Goal: Task Accomplishment & Management: Use online tool/utility

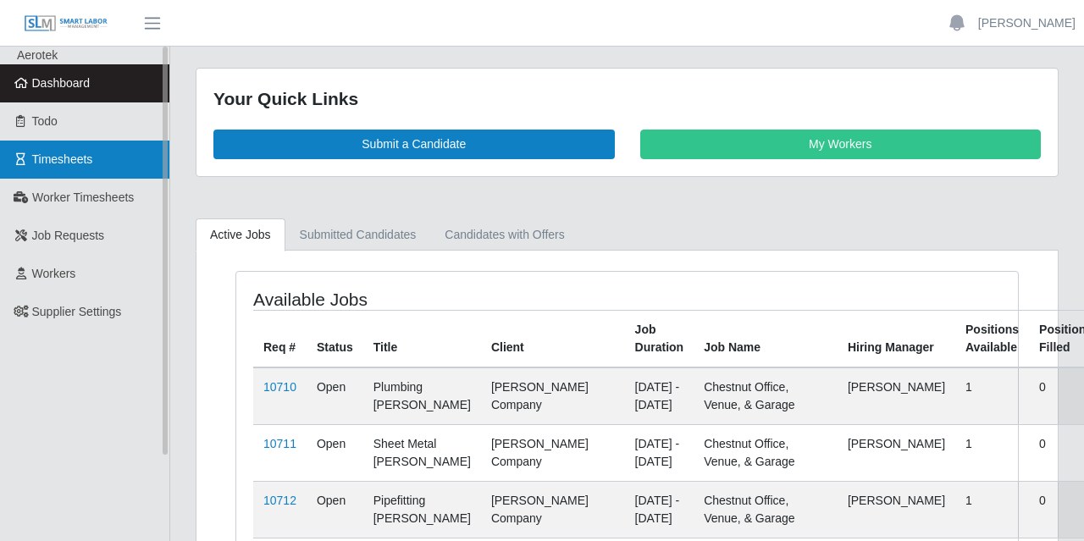
click at [109, 173] on link "Timesheets" at bounding box center [84, 160] width 169 height 38
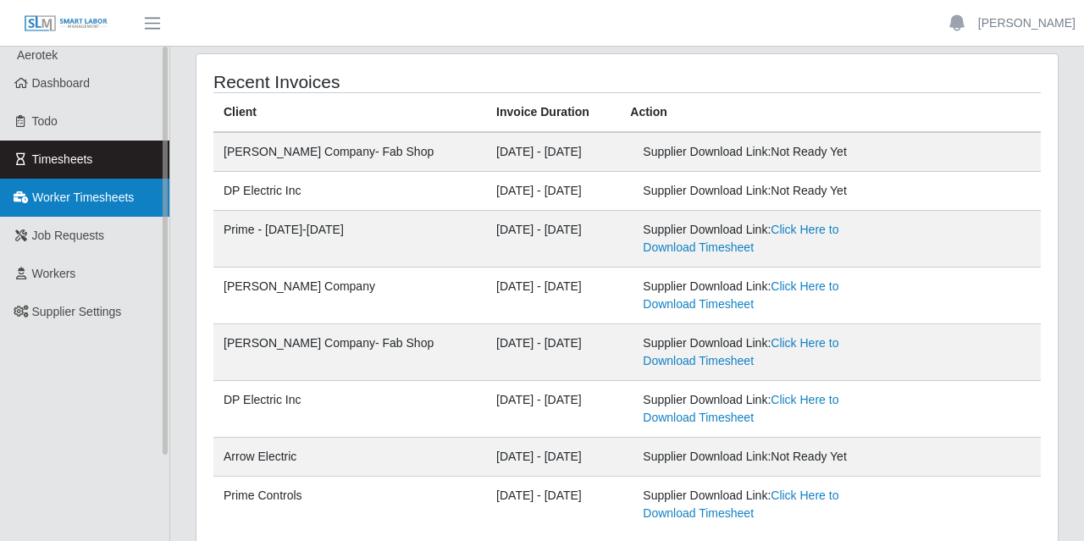
click at [151, 200] on link "Worker Timesheets" at bounding box center [84, 198] width 169 height 38
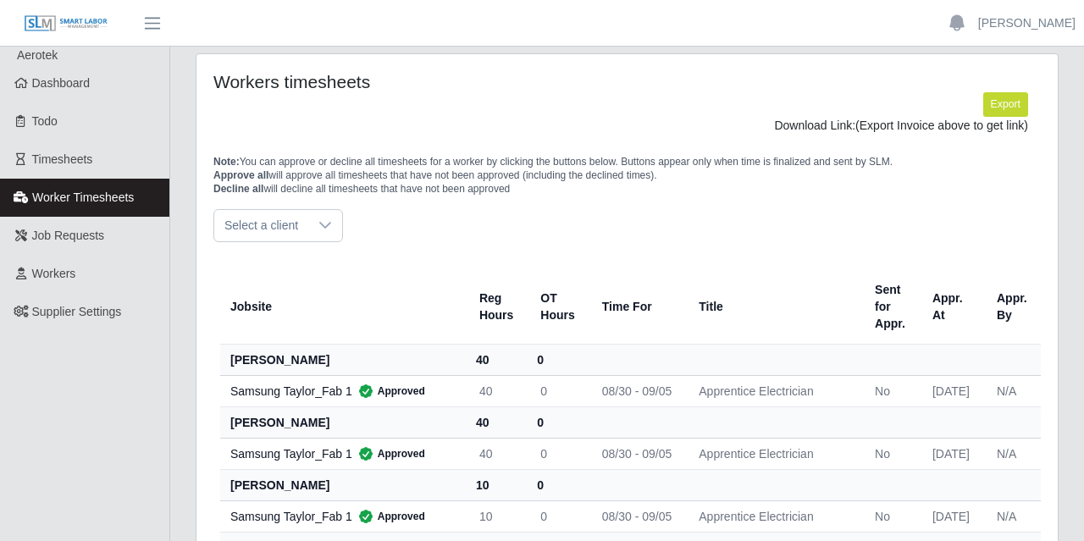
click at [290, 234] on span "Select a client" at bounding box center [261, 225] width 94 height 31
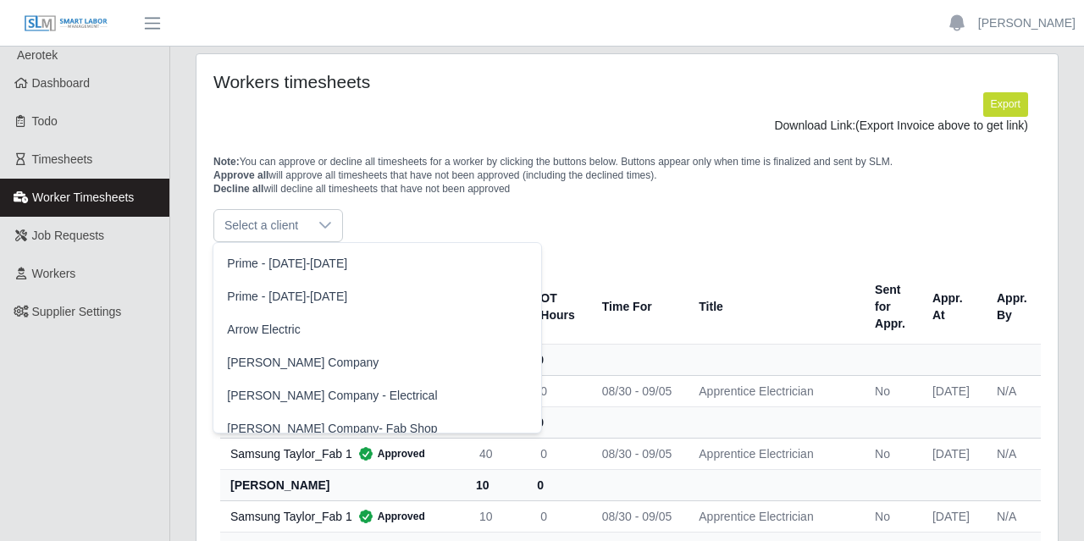
scroll to position [440, 0]
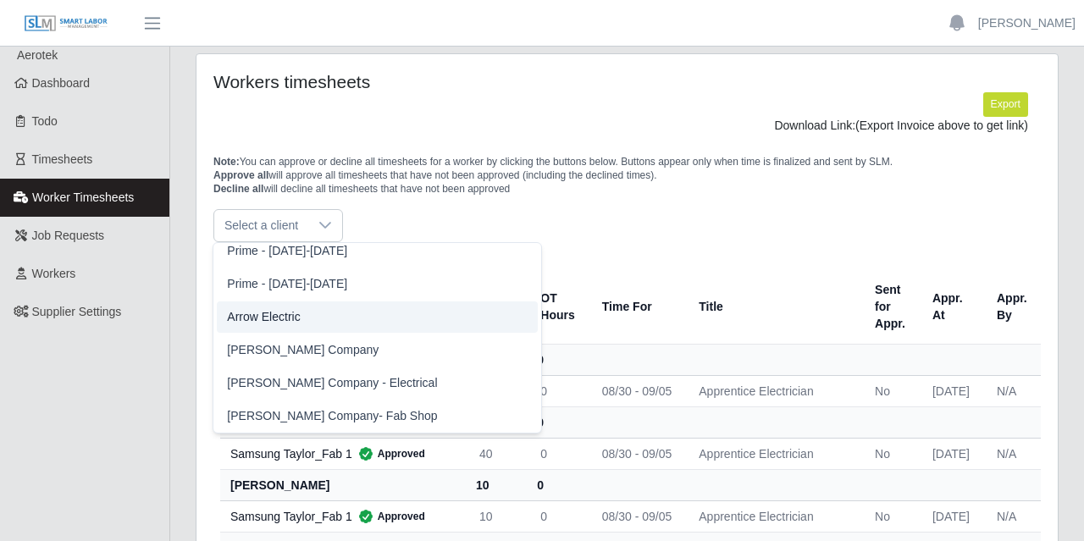
click at [293, 311] on span "Arrow Electric" at bounding box center [263, 317] width 73 height 18
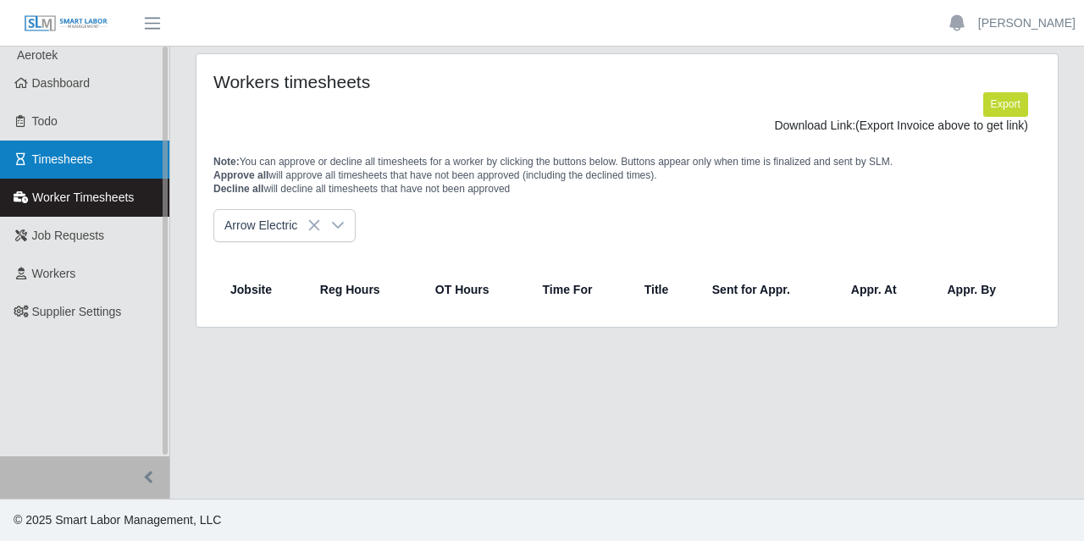
click at [106, 155] on link "Timesheets" at bounding box center [84, 160] width 169 height 38
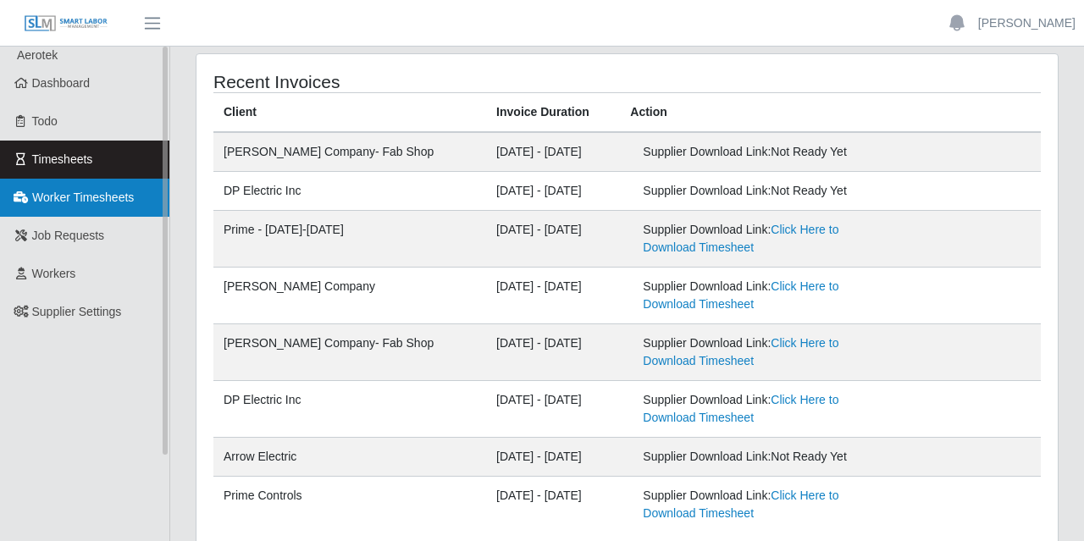
click at [96, 188] on link "Worker Timesheets" at bounding box center [84, 198] width 169 height 38
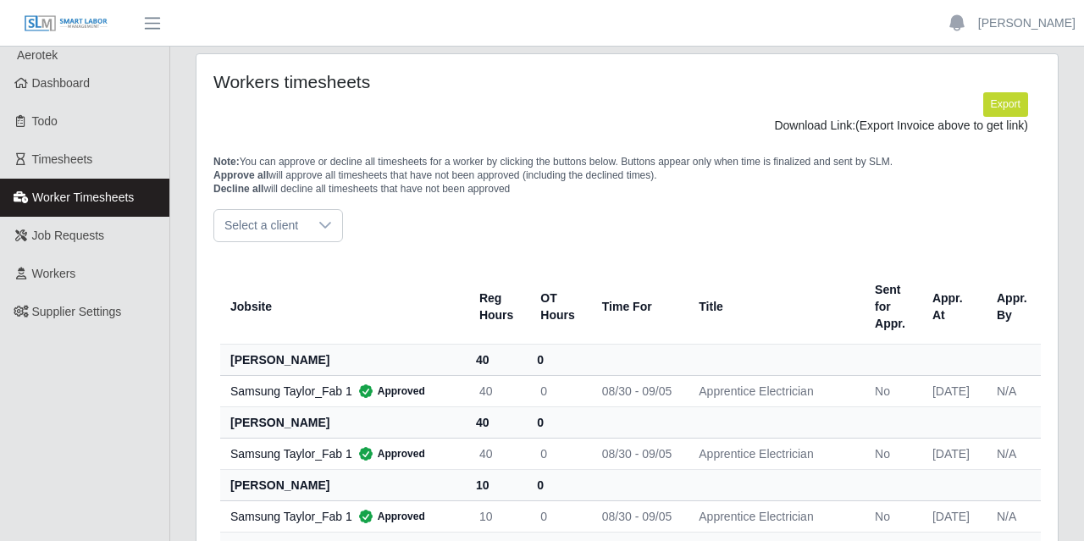
click at [257, 229] on span "Select a client" at bounding box center [261, 225] width 94 height 31
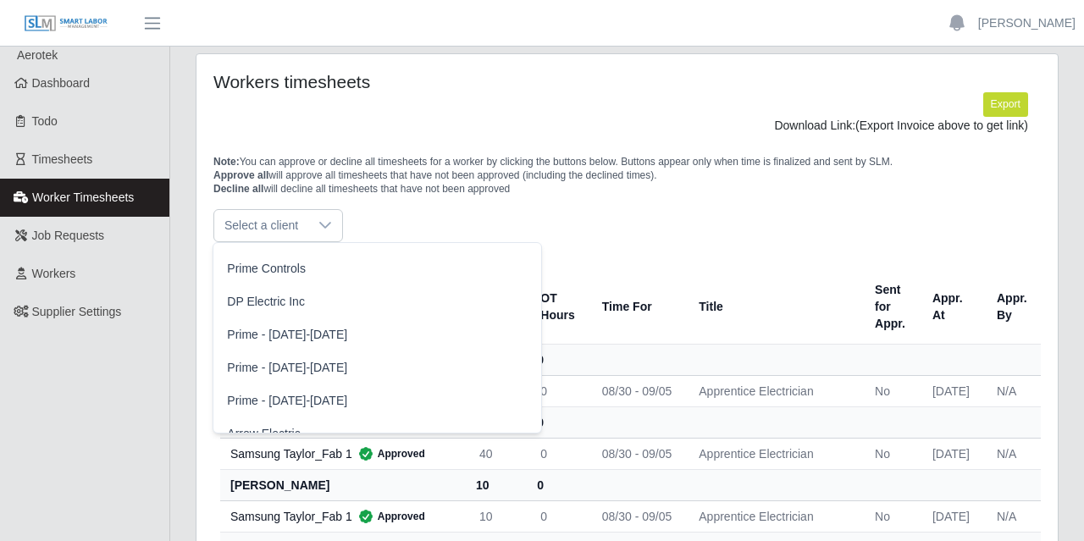
scroll to position [379, 0]
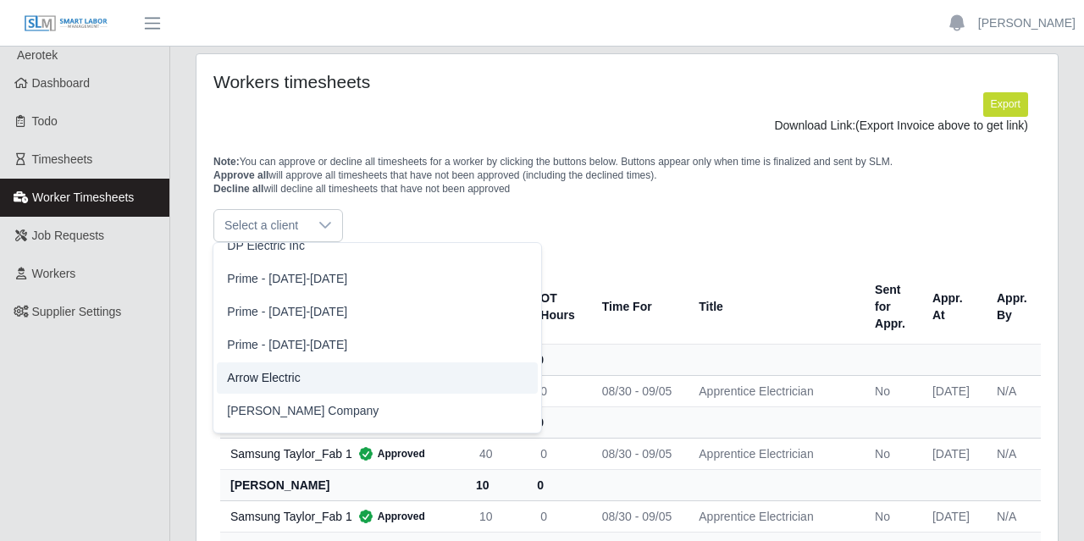
click at [275, 368] on li "Arrow Electric" at bounding box center [377, 377] width 320 height 31
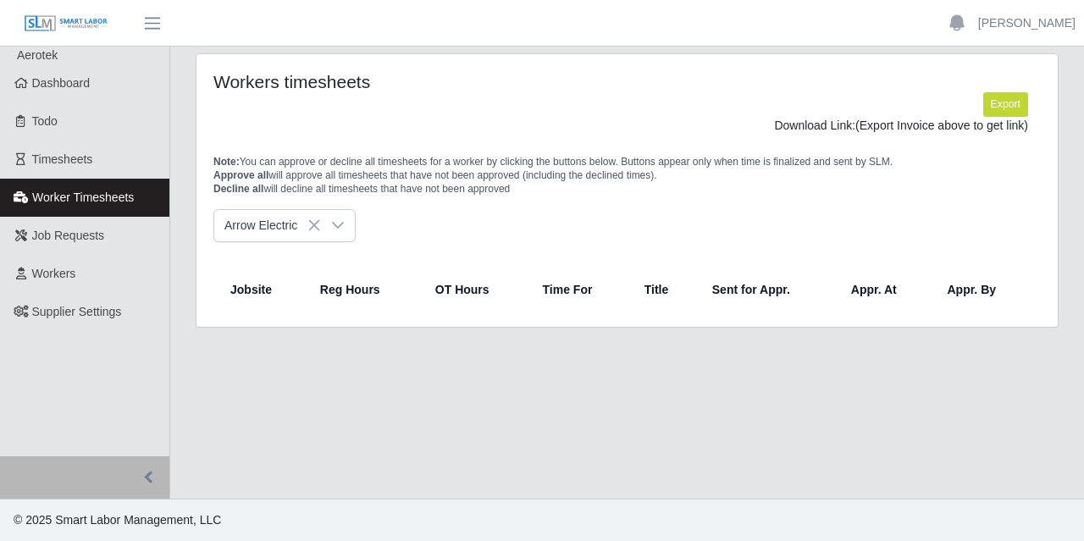
click at [944, 292] on th "Appr. By" at bounding box center [983, 289] width 101 height 41
click at [746, 284] on th "Sent for Appr." at bounding box center [768, 289] width 139 height 41
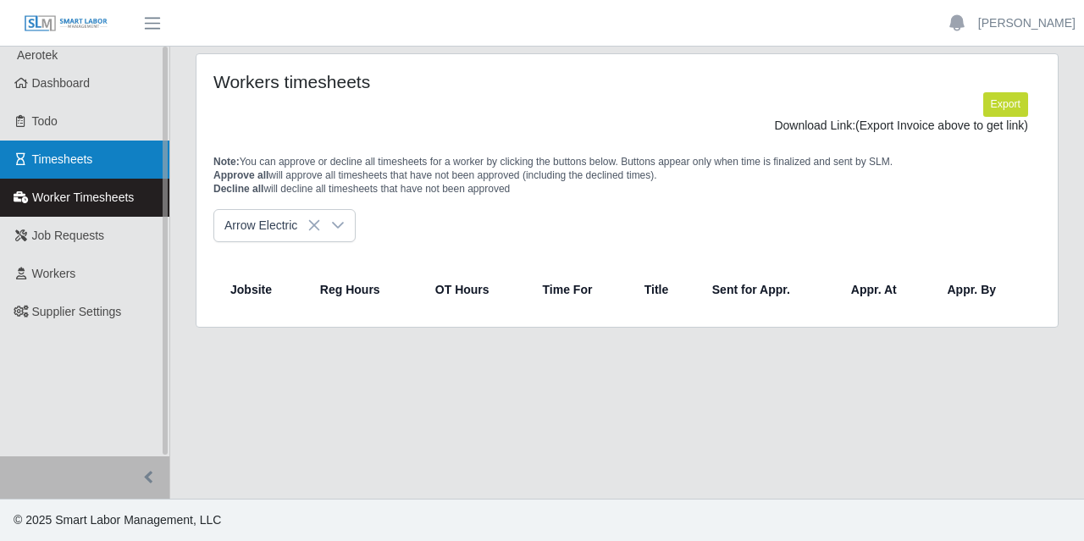
click at [59, 172] on link "Timesheets" at bounding box center [84, 160] width 169 height 38
